Goal: Transaction & Acquisition: Purchase product/service

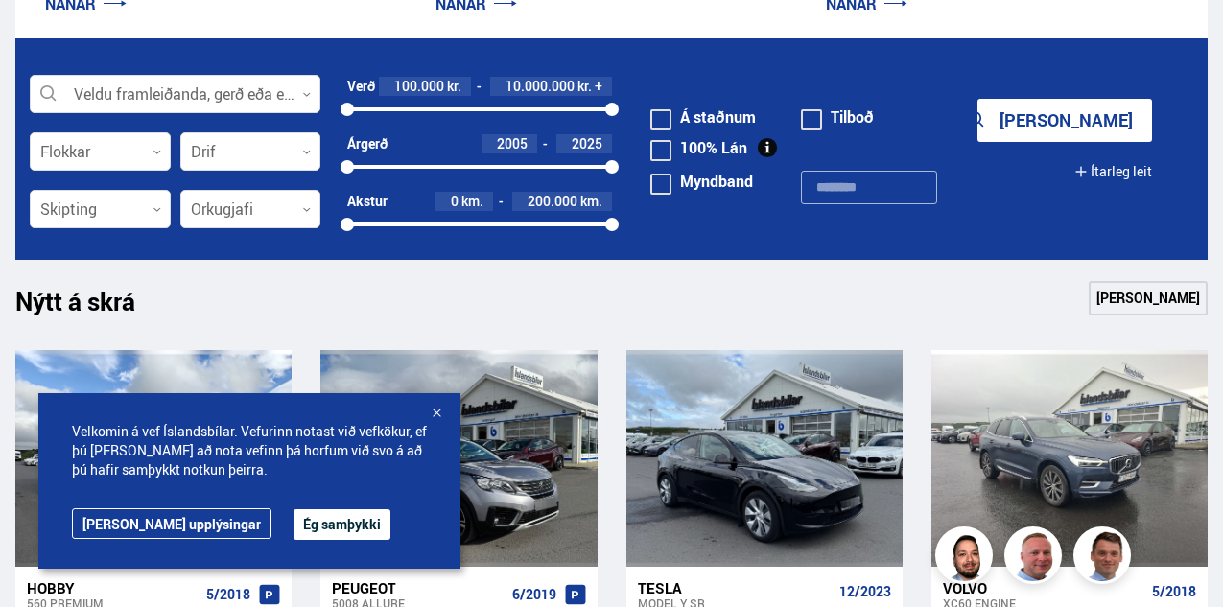
scroll to position [588, 0]
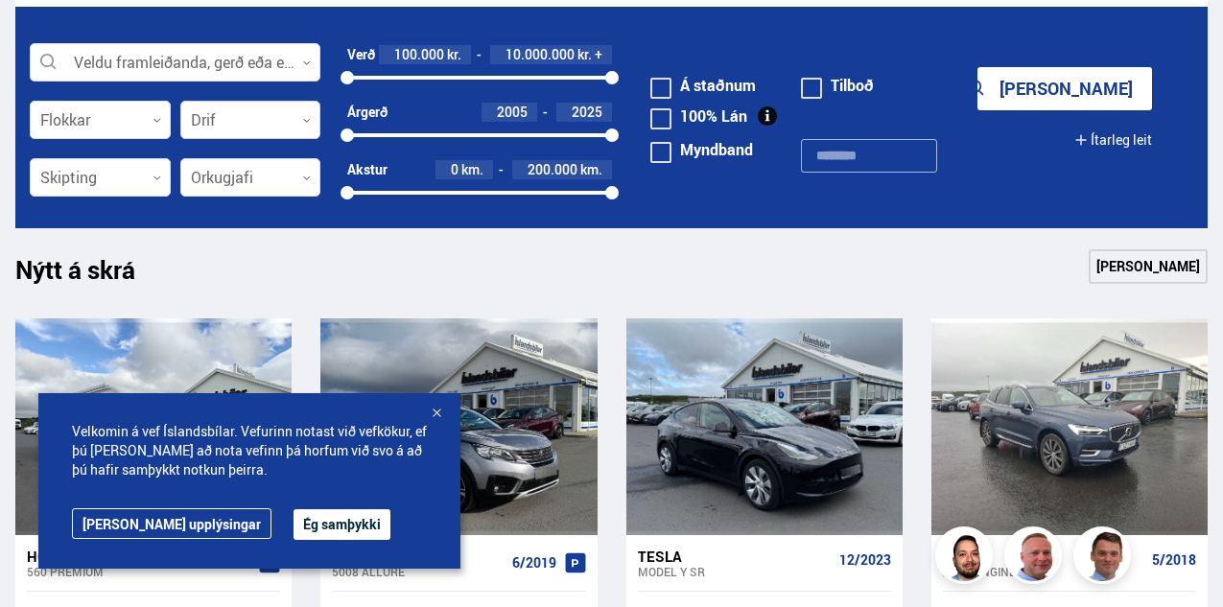
click at [234, 110] on div at bounding box center [250, 121] width 141 height 38
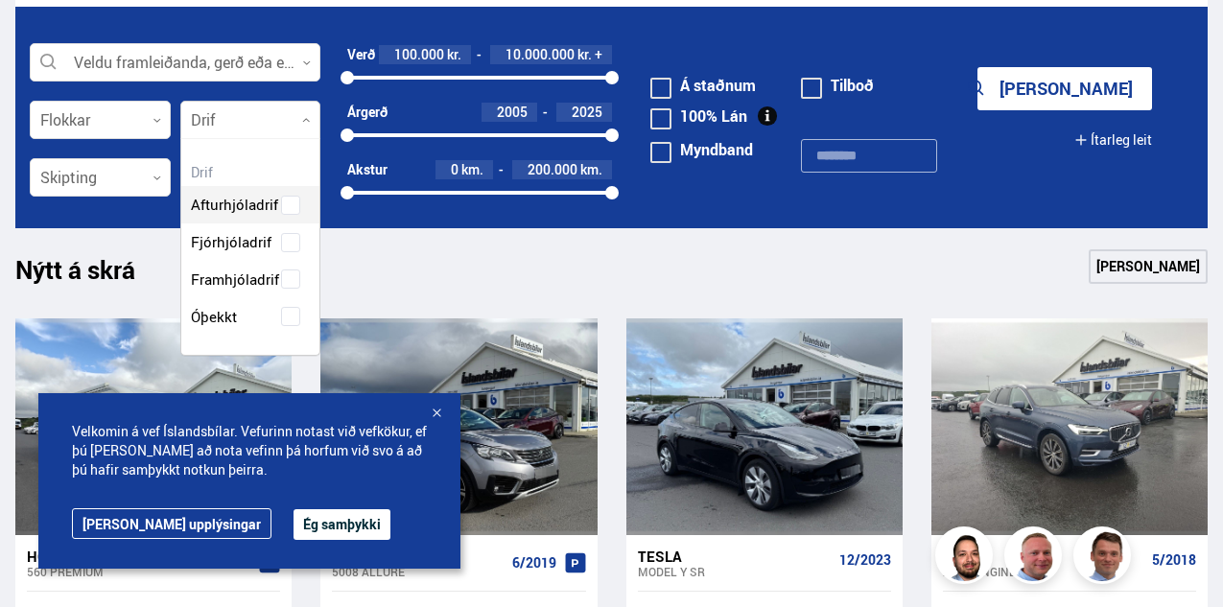
scroll to position [212, 138]
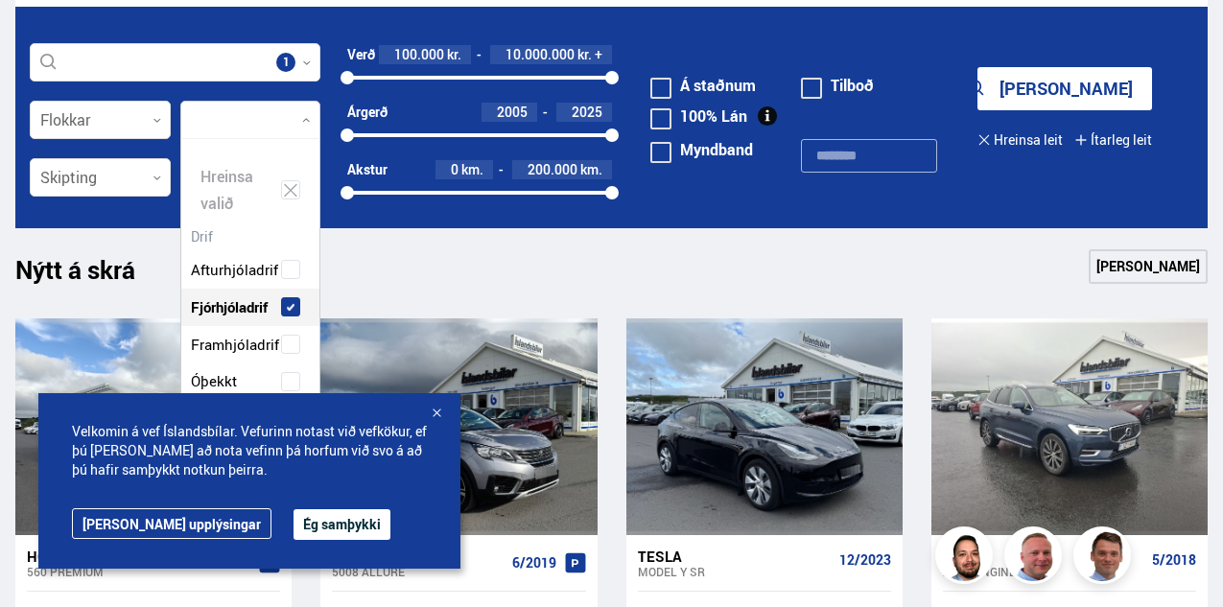
click at [285, 243] on div "Afturhjóladrif Fjórhjóladrif Framhjóladrif Óþekkt" at bounding box center [250, 310] width 139 height 177
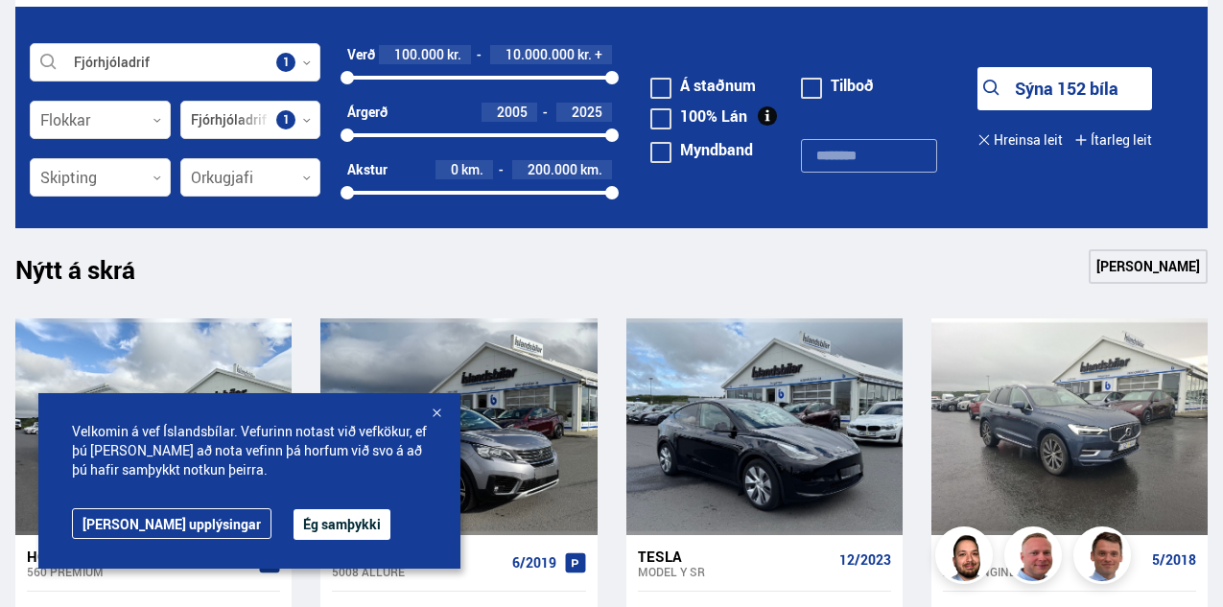
click at [1047, 92] on button "Sýna 152 bíla" at bounding box center [1064, 88] width 175 height 43
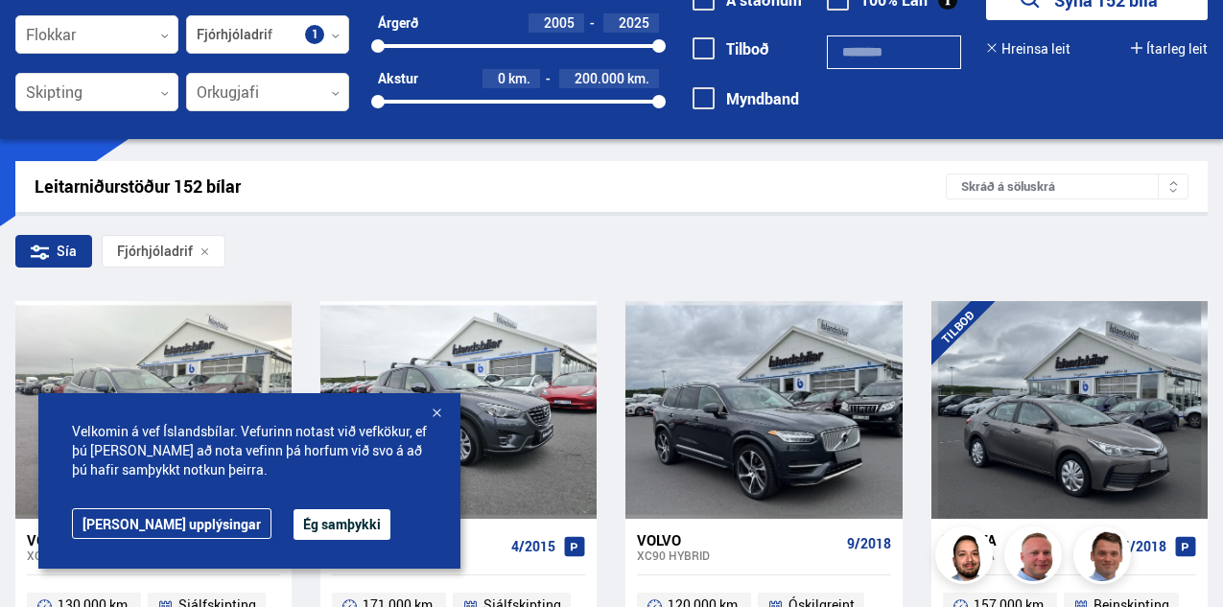
scroll to position [150, 0]
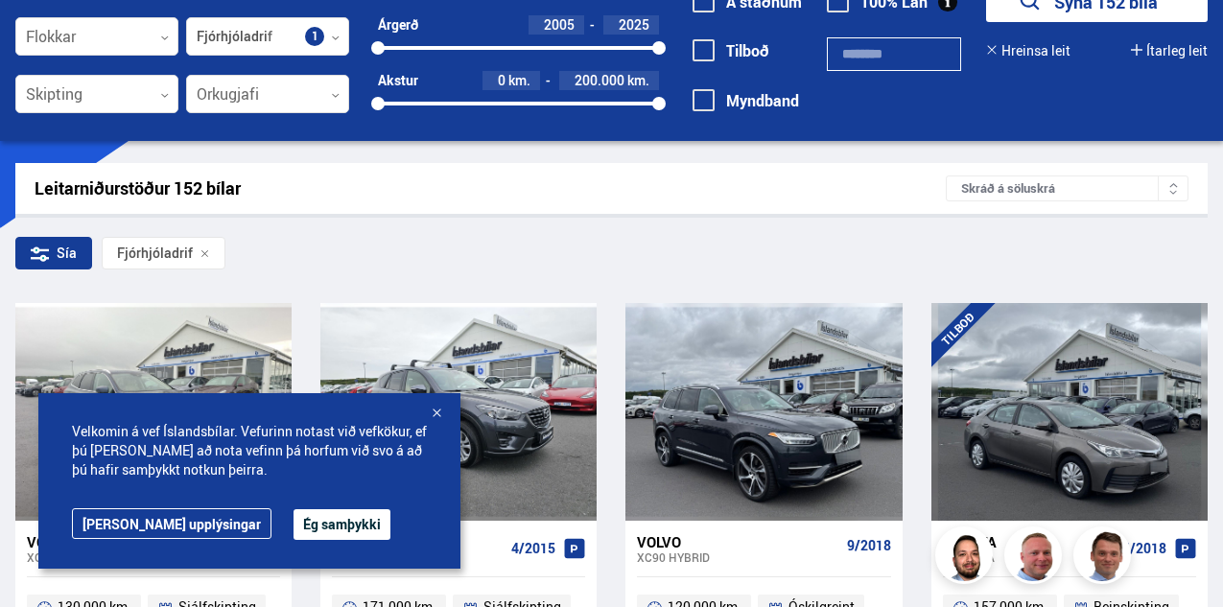
click at [1016, 182] on div "Skráð á söluskrá" at bounding box center [1066, 188] width 243 height 26
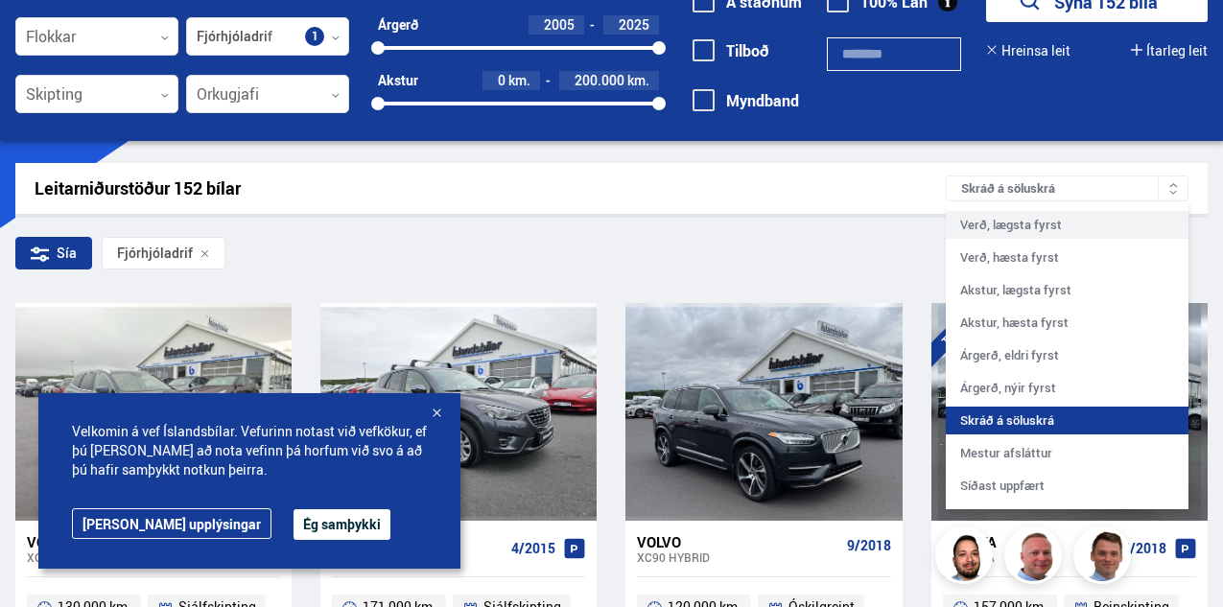
click at [1014, 231] on div "Verð, lægsta fyrst" at bounding box center [1066, 225] width 243 height 28
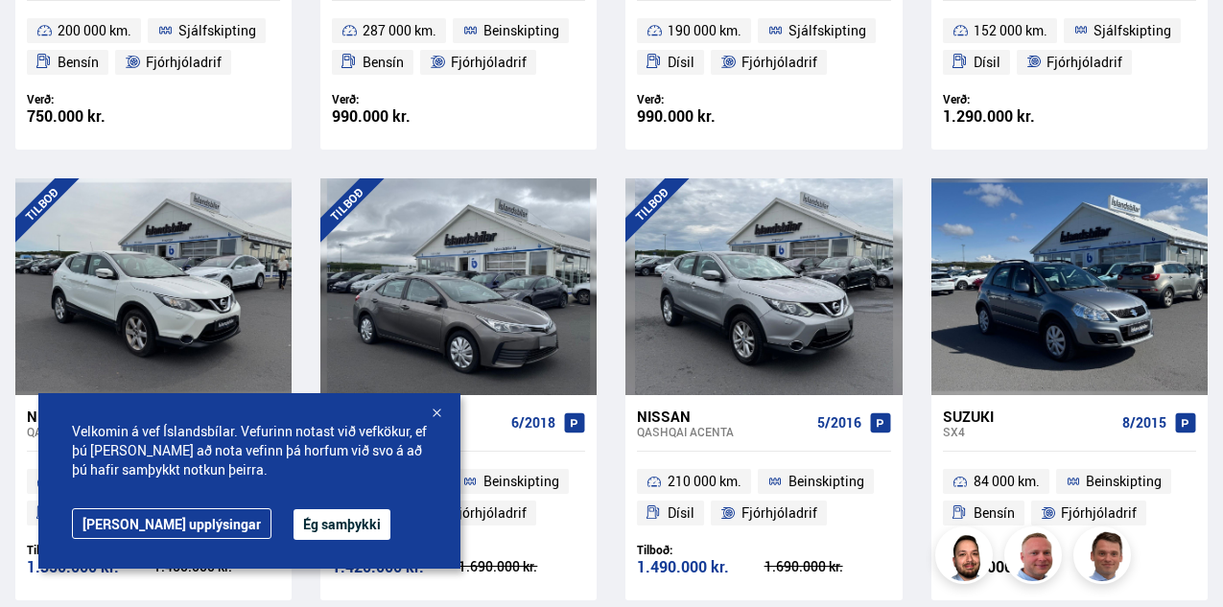
scroll to position [747, 0]
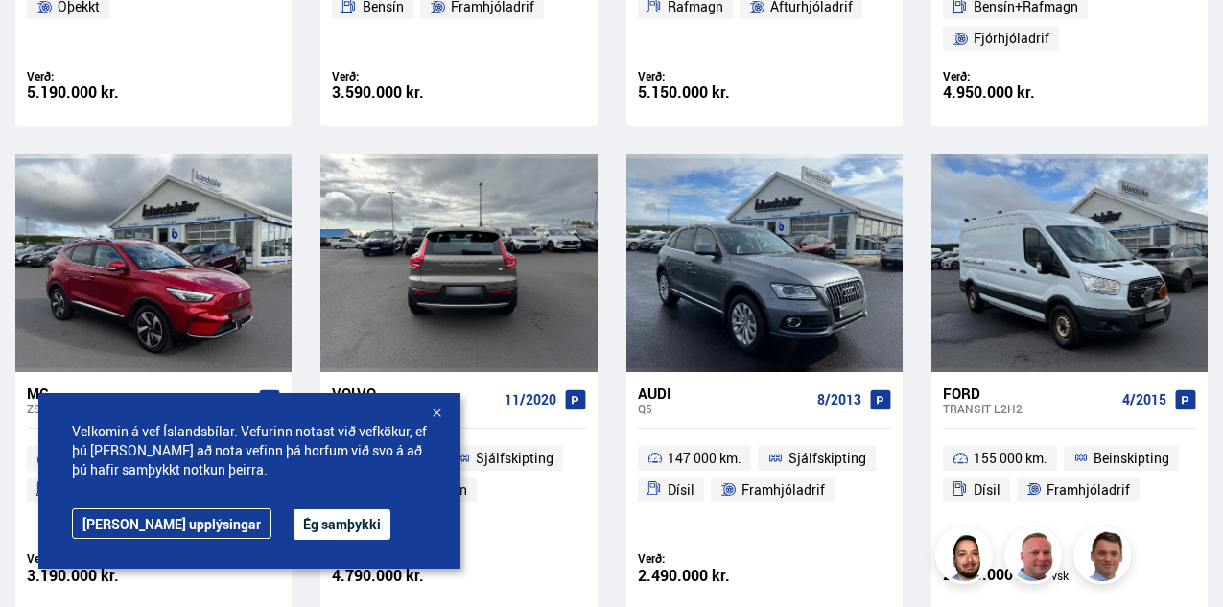
scroll to position [588, 0]
